Goal: Navigation & Orientation: Find specific page/section

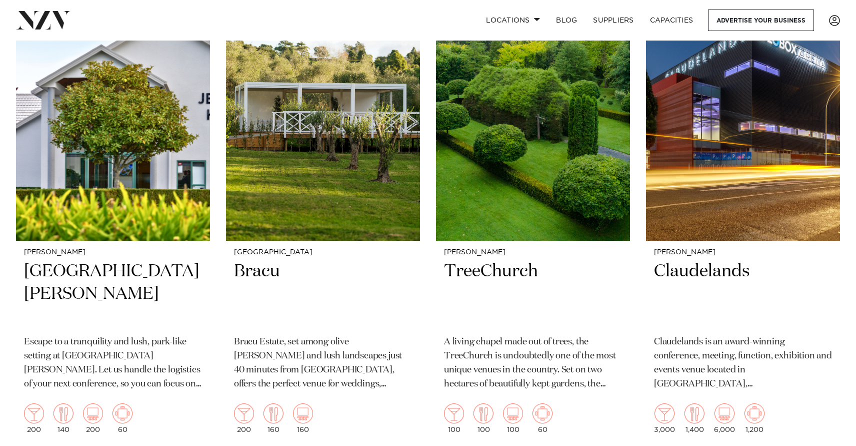
scroll to position [338, 0]
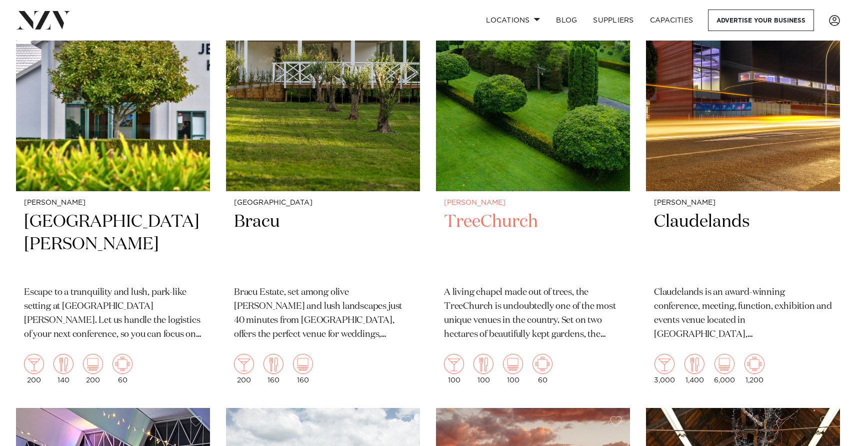
click at [539, 171] on img at bounding box center [533, 60] width 194 height 261
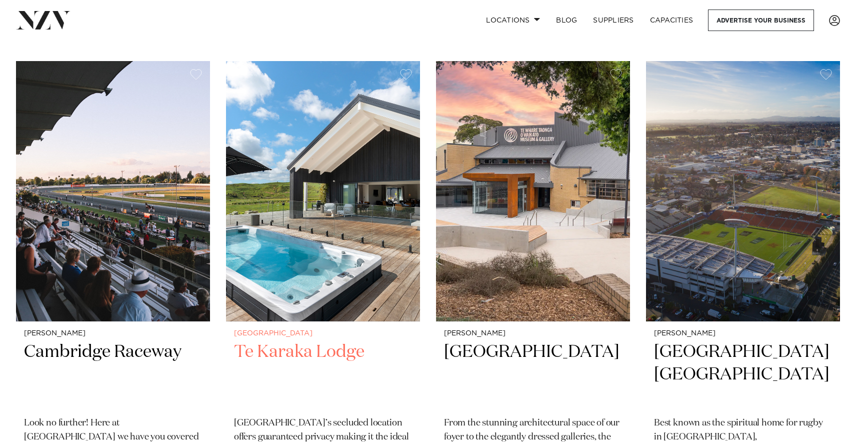
scroll to position [1181, 0]
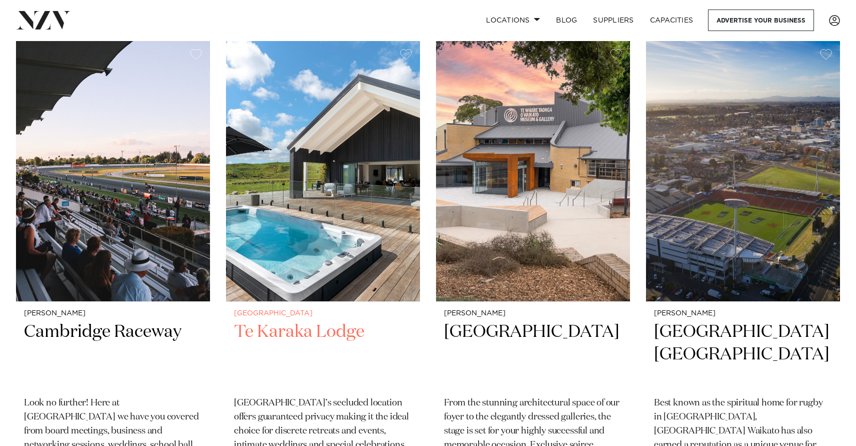
click at [348, 169] on img at bounding box center [323, 171] width 194 height 261
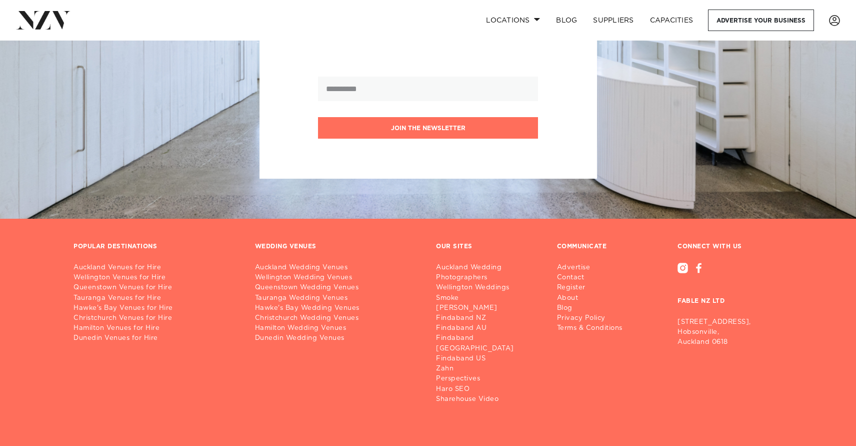
scroll to position [2360, 0]
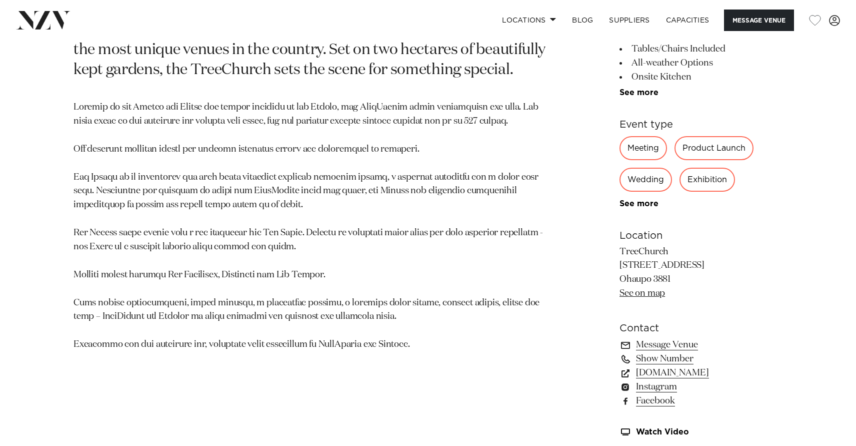
scroll to position [545, 0]
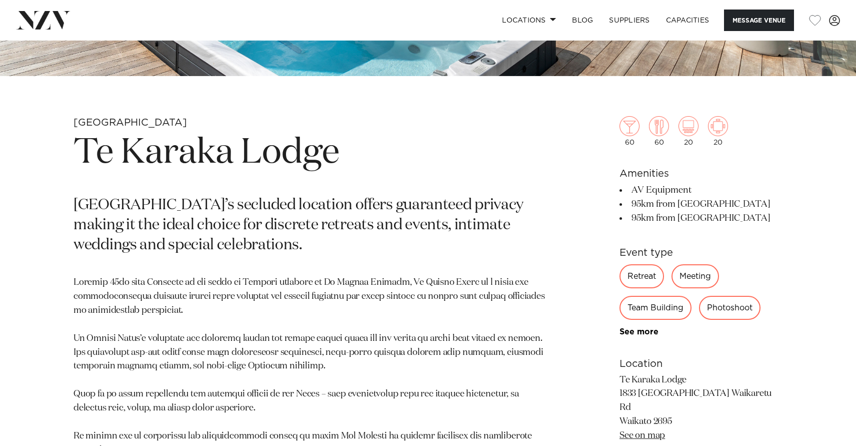
scroll to position [371, 0]
